Goal: Navigation & Orientation: Find specific page/section

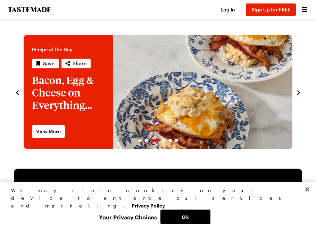
click at [295, 94] on icon "navigate to next item" at bounding box center [298, 92] width 7 height 7
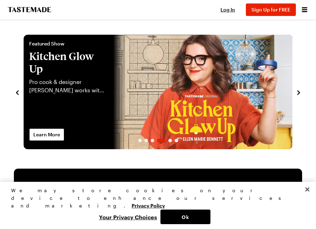
click at [295, 94] on icon "navigate to next item" at bounding box center [298, 92] width 7 height 7
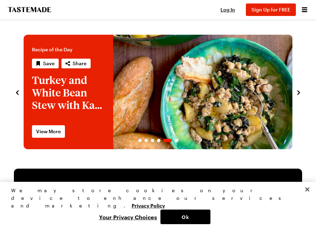
click at [295, 94] on icon "navigate to next item" at bounding box center [298, 92] width 7 height 7
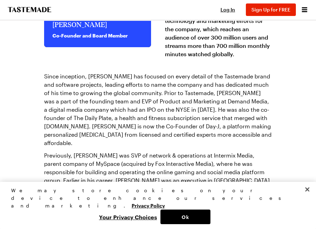
scroll to position [1028, 0]
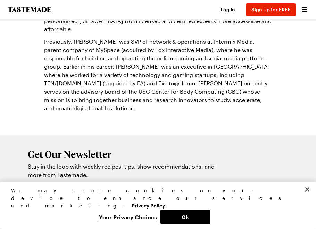
click at [306, 7] on icon "Open menu" at bounding box center [305, 9] width 6 height 5
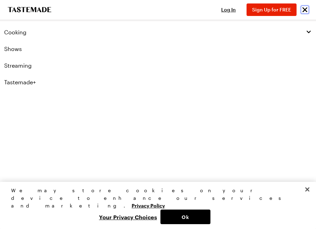
click at [304, 9] on icon "Close menu" at bounding box center [304, 9] width 5 height 5
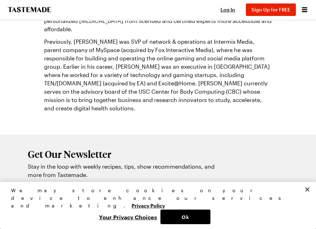
click at [104, 225] on link "Careers" at bounding box center [103, 228] width 18 height 6
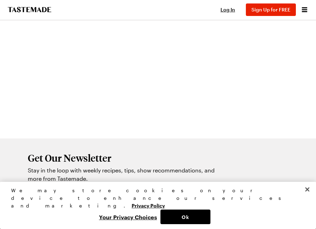
scroll to position [105, 0]
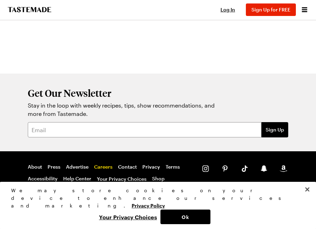
click at [106, 166] on link "Careers" at bounding box center [103, 167] width 18 height 6
